Goal: Task Accomplishment & Management: Complete application form

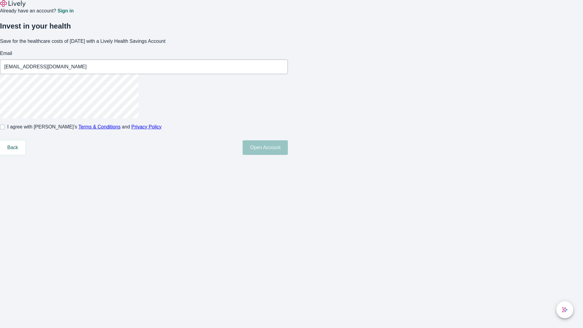
click at [5, 129] on input "I agree with Lively’s Terms & Conditions and Privacy Policy" at bounding box center [2, 127] width 5 height 5
checkbox input "true"
click at [288, 155] on button "Open Account" at bounding box center [265, 147] width 45 height 15
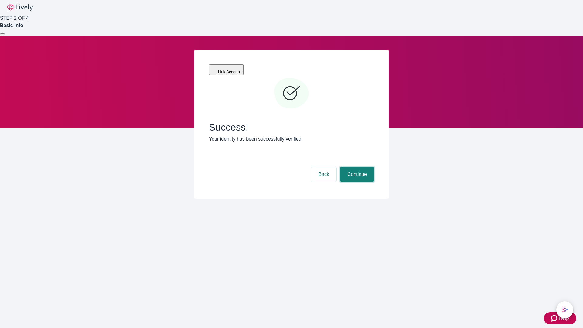
click at [356, 167] on button "Continue" at bounding box center [357, 174] width 34 height 15
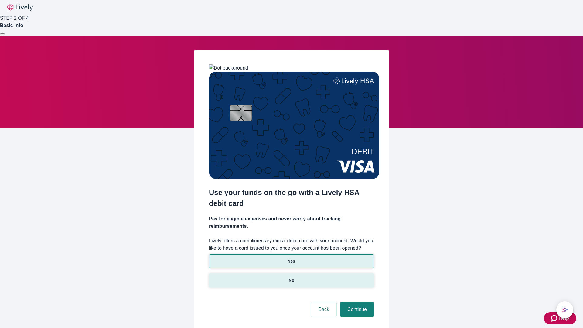
click at [291, 277] on p "No" at bounding box center [292, 280] width 6 height 6
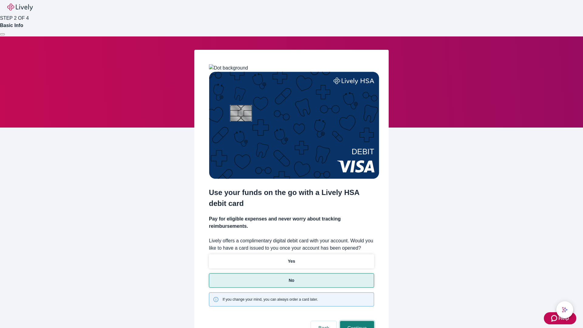
click at [356, 321] on button "Continue" at bounding box center [357, 328] width 34 height 15
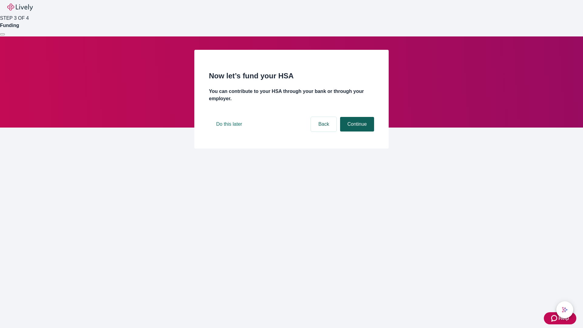
click at [356, 132] on button "Continue" at bounding box center [357, 124] width 34 height 15
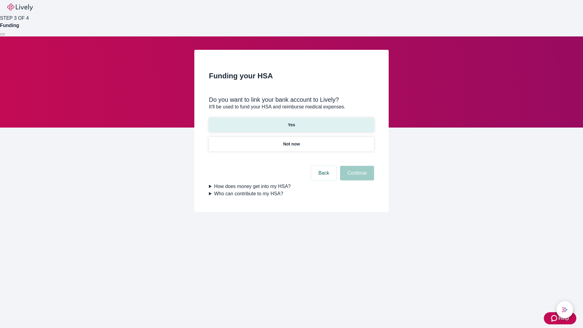
click at [291, 122] on p "Yes" at bounding box center [291, 125] width 7 height 6
click at [356, 166] on button "Continue" at bounding box center [357, 173] width 34 height 15
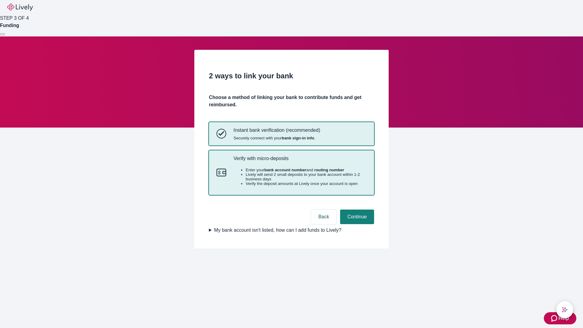
click at [300, 161] on p "Verify with micro-deposits" at bounding box center [300, 159] width 133 height 6
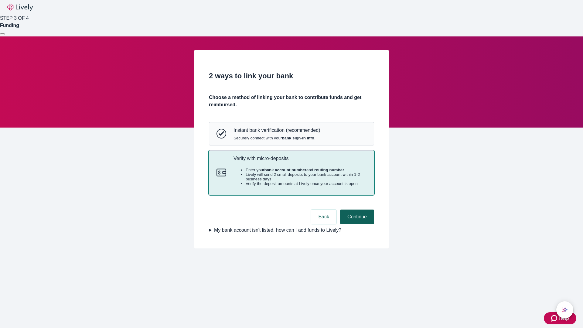
click at [356, 224] on button "Continue" at bounding box center [357, 217] width 34 height 15
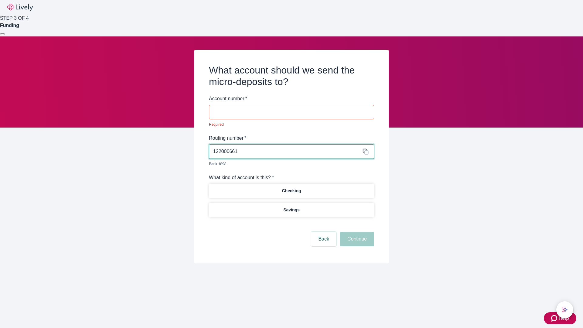
type input "122000661"
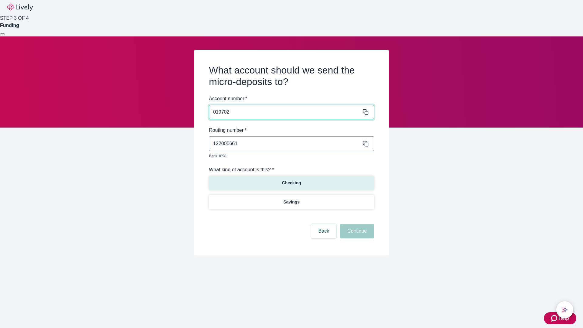
type input "019702"
click at [291, 180] on p "Checking" at bounding box center [291, 183] width 19 height 6
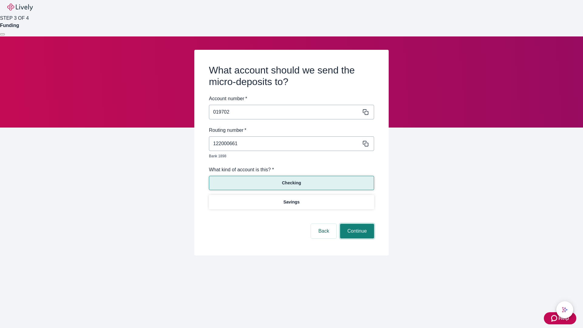
click at [356, 224] on button "Continue" at bounding box center [357, 231] width 34 height 15
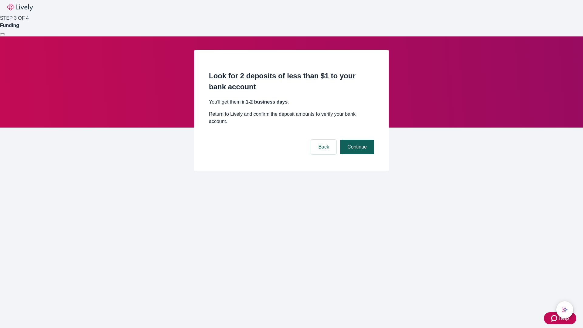
click at [356, 140] on button "Continue" at bounding box center [357, 147] width 34 height 15
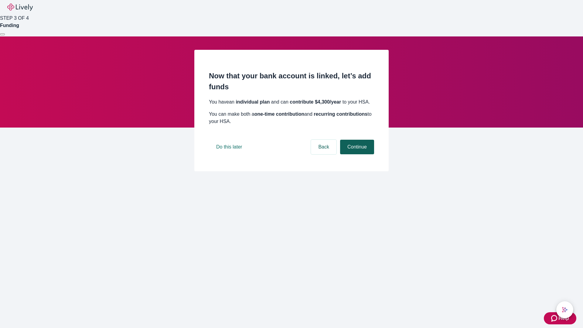
click at [356, 154] on button "Continue" at bounding box center [357, 147] width 34 height 15
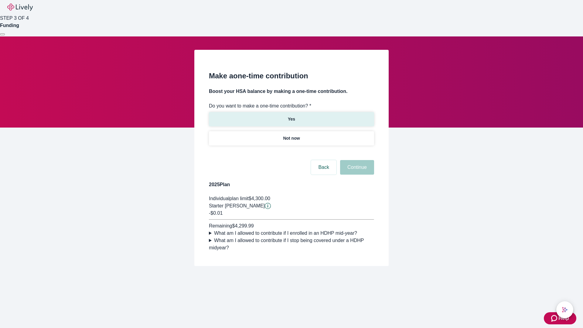
click at [291, 116] on p "Yes" at bounding box center [291, 119] width 7 height 6
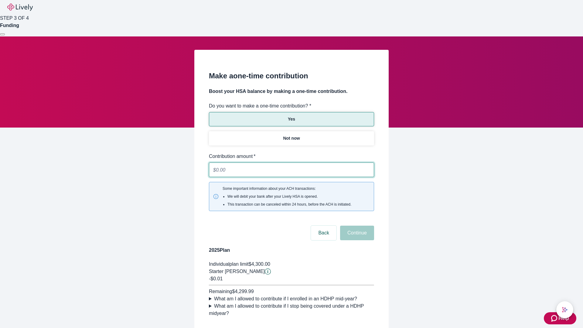
type input "0.01"
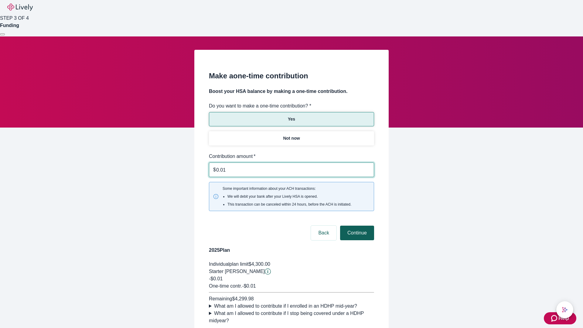
click at [356, 226] on button "Continue" at bounding box center [357, 233] width 34 height 15
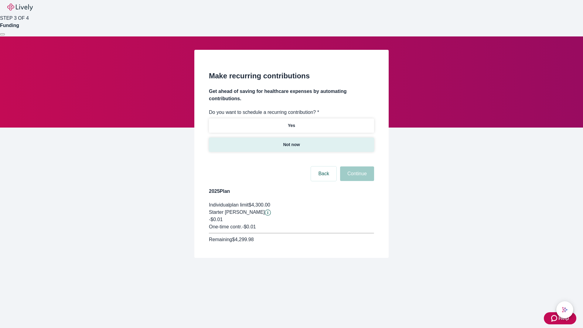
click at [291, 142] on p "Not now" at bounding box center [291, 145] width 17 height 6
click at [356, 166] on button "Continue" at bounding box center [357, 173] width 34 height 15
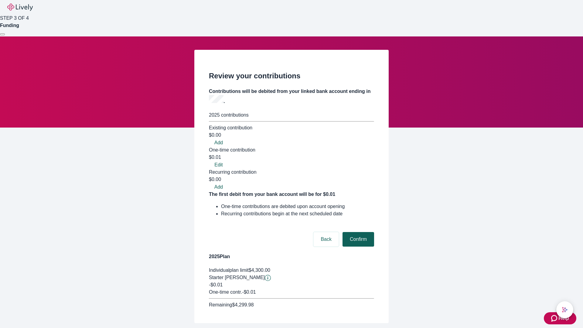
click at [357, 232] on button "Confirm" at bounding box center [359, 239] width 32 height 15
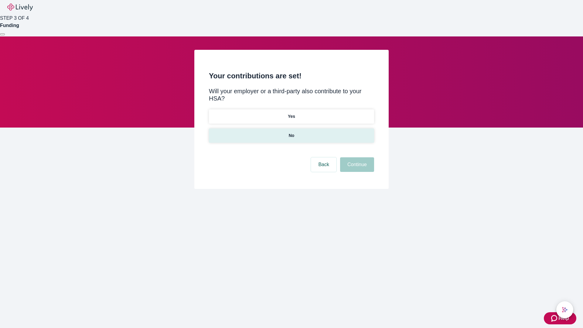
click at [291, 132] on p "No" at bounding box center [292, 135] width 6 height 6
click at [356, 157] on button "Continue" at bounding box center [357, 164] width 34 height 15
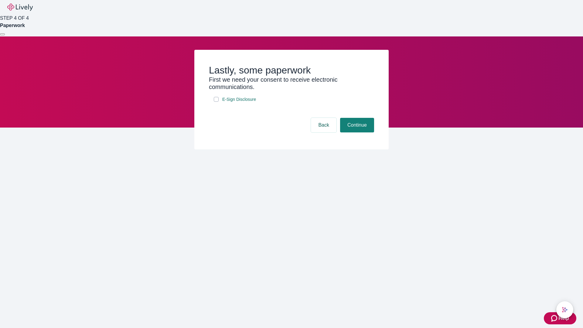
click at [216, 102] on input "E-Sign Disclosure" at bounding box center [216, 99] width 5 height 5
checkbox input "true"
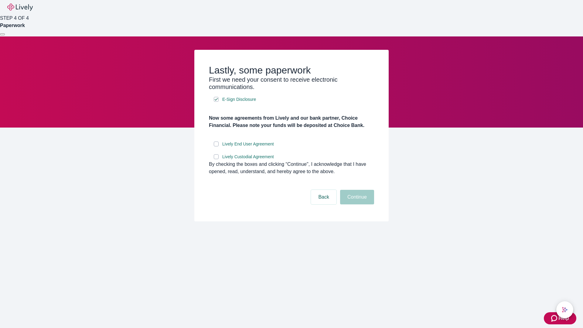
click at [216, 146] on input "Lively End User Agreement" at bounding box center [216, 144] width 5 height 5
checkbox input "true"
click at [216, 159] on input "Lively Custodial Agreement" at bounding box center [216, 156] width 5 height 5
checkbox input "true"
click at [356, 204] on button "Continue" at bounding box center [357, 197] width 34 height 15
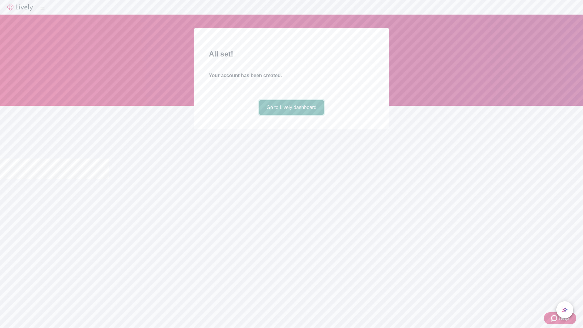
click at [291, 115] on link "Go to Lively dashboard" at bounding box center [291, 107] width 65 height 15
